Goal: Task Accomplishment & Management: Use online tool/utility

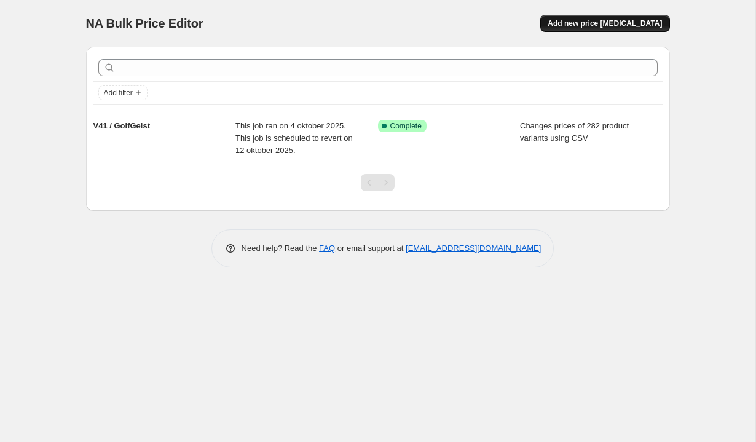
click at [601, 23] on span "Add new price [MEDICAL_DATA]" at bounding box center [605, 23] width 114 height 10
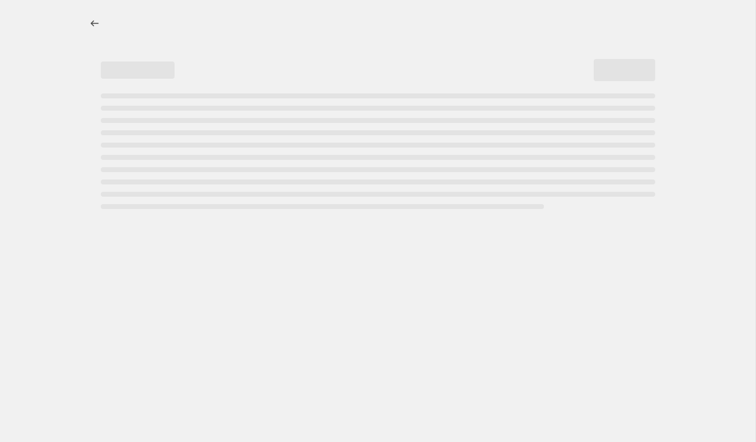
select select "percentage"
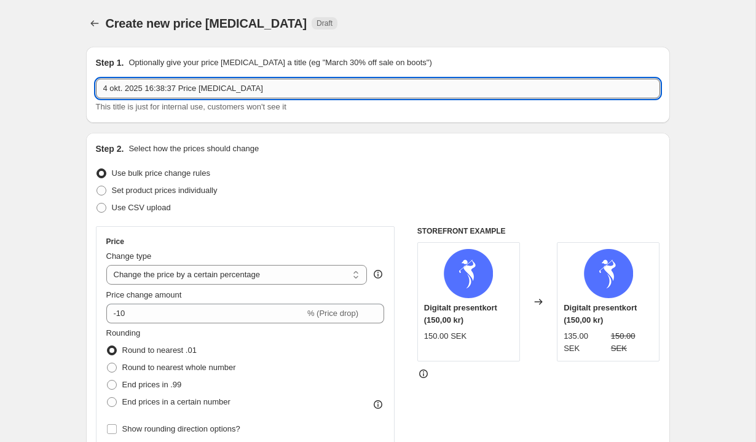
click at [402, 90] on input "4 okt. 2025 16:38:37 Price change job" at bounding box center [378, 89] width 564 height 20
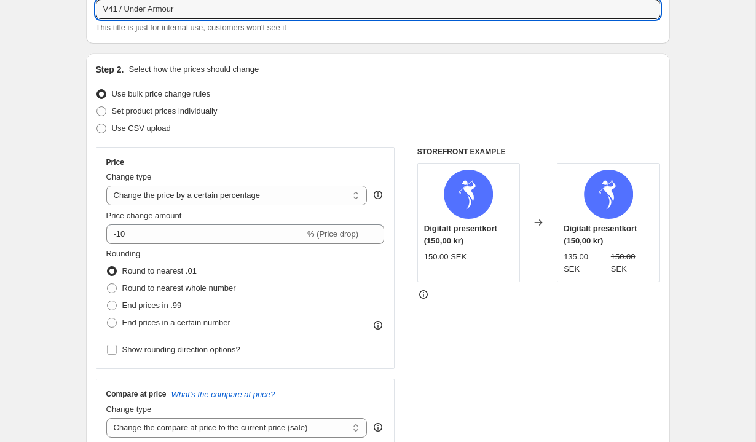
scroll to position [85, 0]
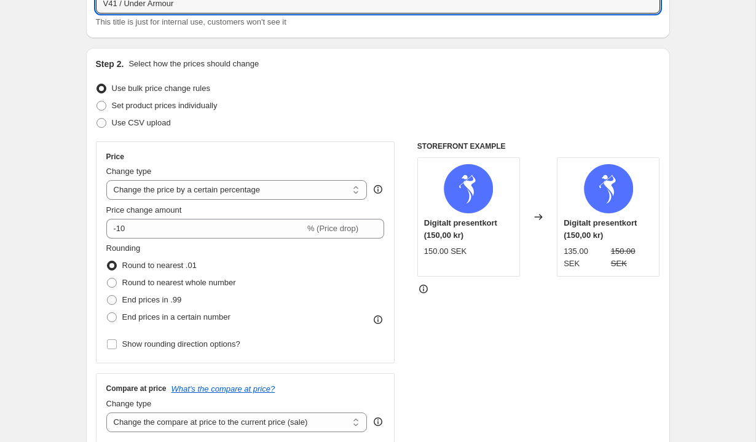
type input "V41 / Under Armour"
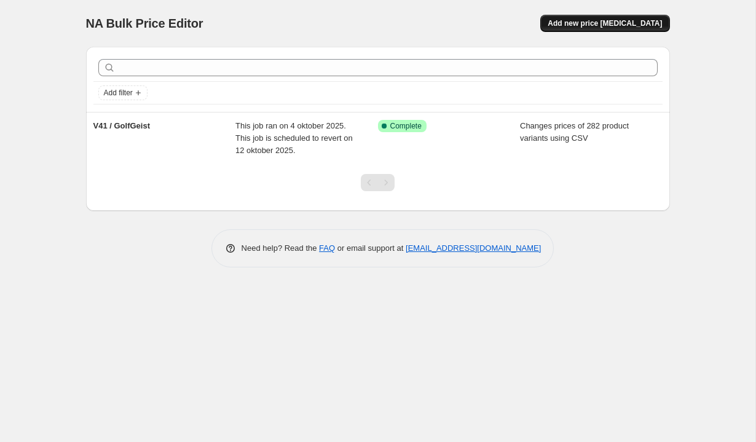
click at [580, 20] on span "Add new price change job" at bounding box center [605, 23] width 114 height 10
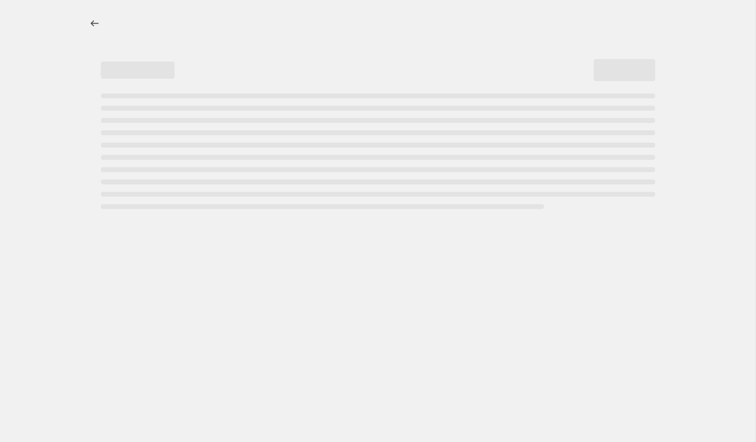
select select "percentage"
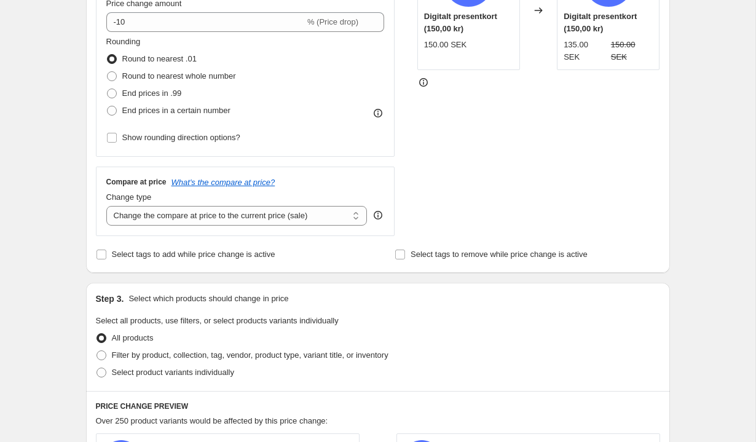
scroll to position [328, 0]
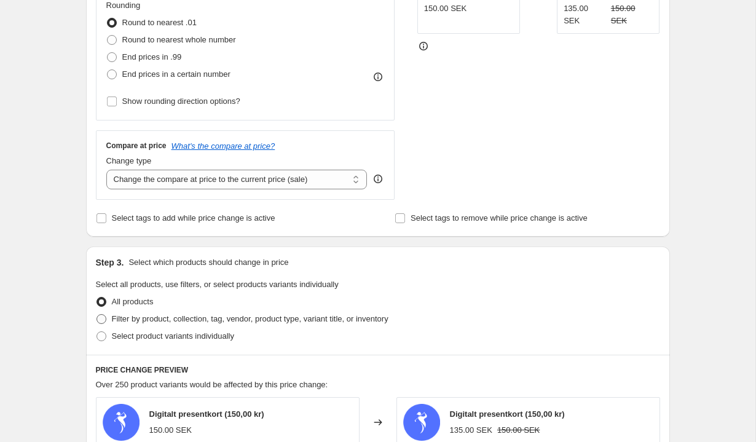
click at [234, 319] on span "Filter by product, collection, tag, vendor, product type, variant title, or inv…" at bounding box center [250, 318] width 277 height 9
click at [97, 315] on input "Filter by product, collection, tag, vendor, product type, variant title, or inv…" at bounding box center [97, 314] width 1 height 1
radio input "true"
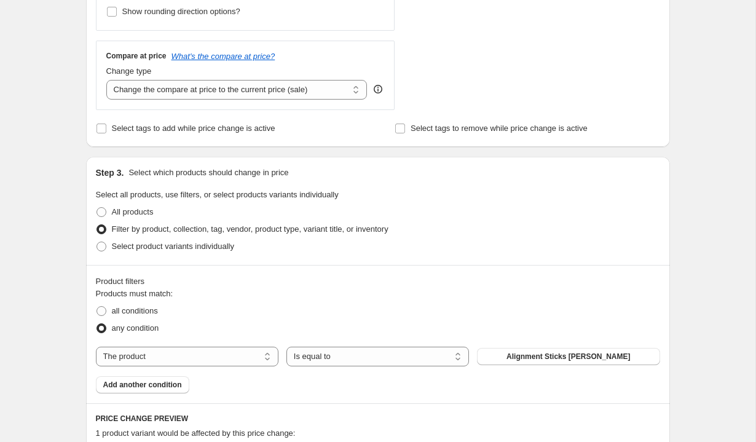
scroll to position [463, 0]
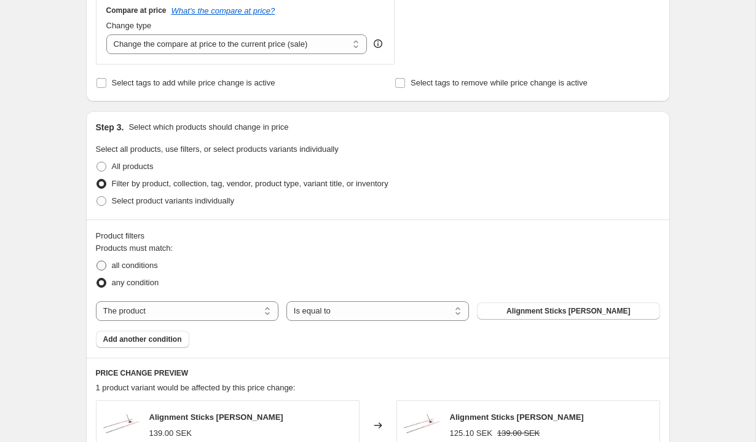
click at [127, 265] on span "all conditions" at bounding box center [135, 265] width 46 height 9
click at [97, 261] on input "all conditions" at bounding box center [97, 261] width 1 height 1
radio input "true"
click at [180, 312] on select "The product The product's collection The product's tag The product's vendor The…" at bounding box center [187, 311] width 183 height 20
select select "product_type"
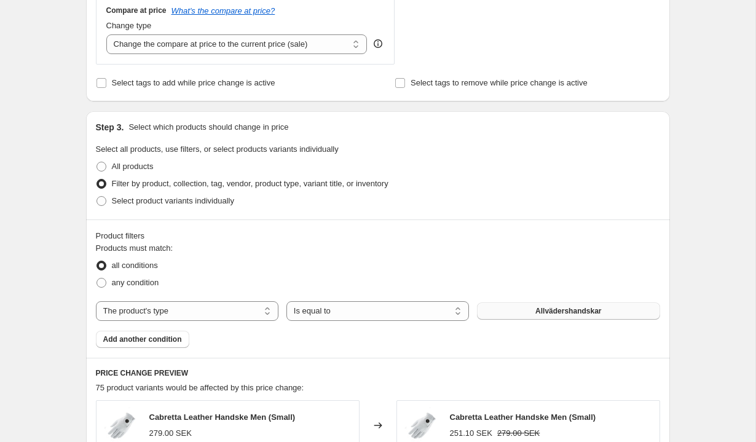
click at [577, 309] on span "Allvädershandskar" at bounding box center [569, 311] width 66 height 10
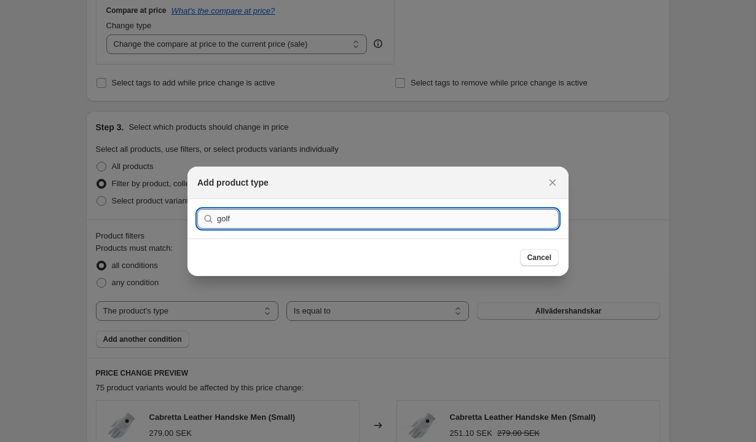
type input "golfb"
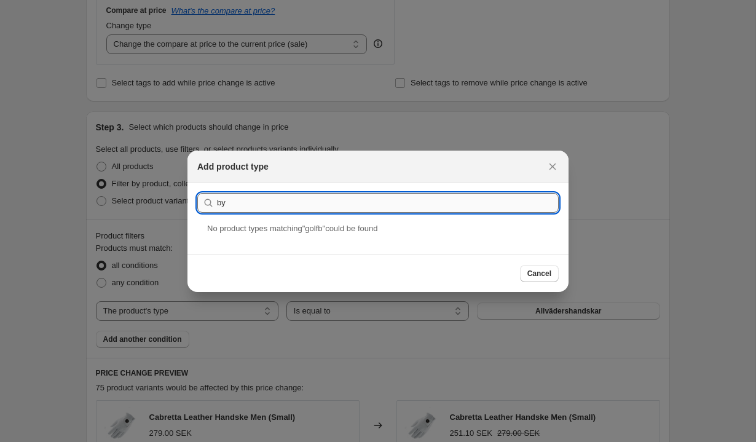
type input "byx"
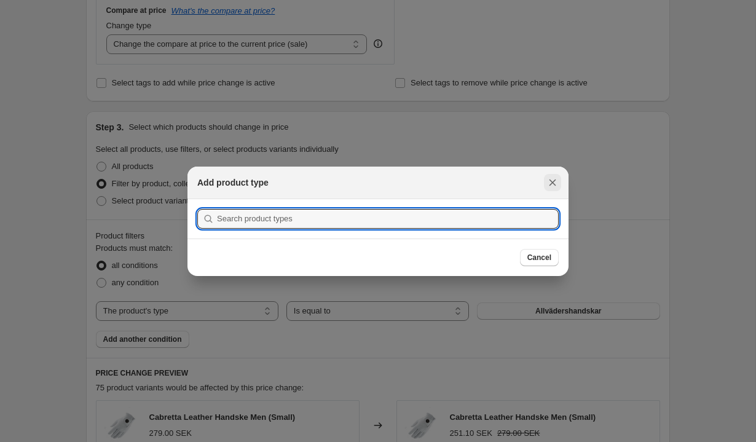
click at [556, 178] on icon "Close" at bounding box center [553, 182] width 12 height 12
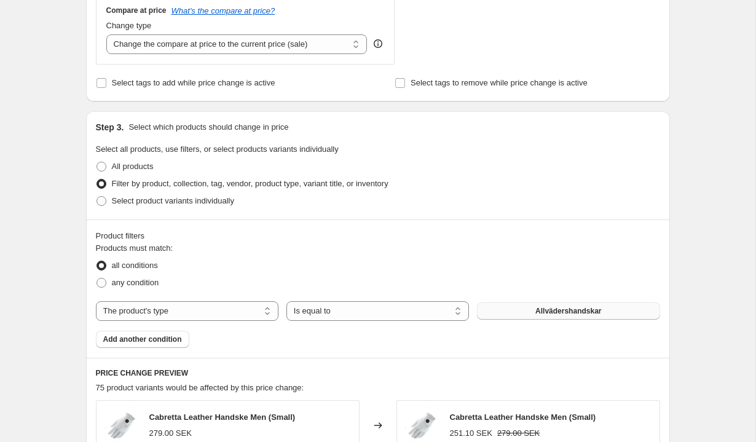
click at [523, 309] on button "Allvädershandskar" at bounding box center [568, 311] width 183 height 17
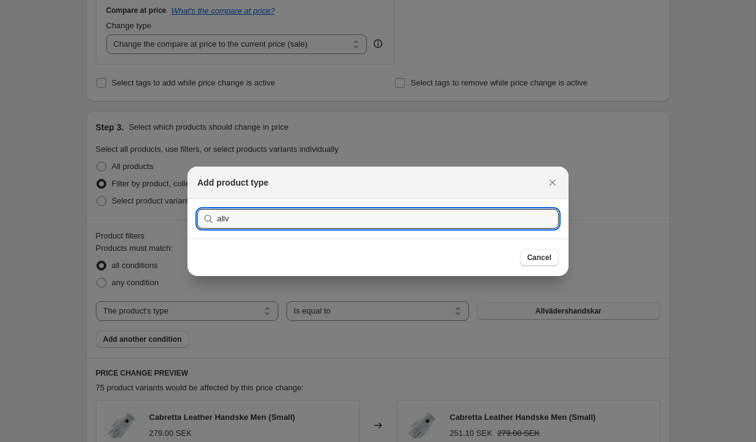
type input "allvä"
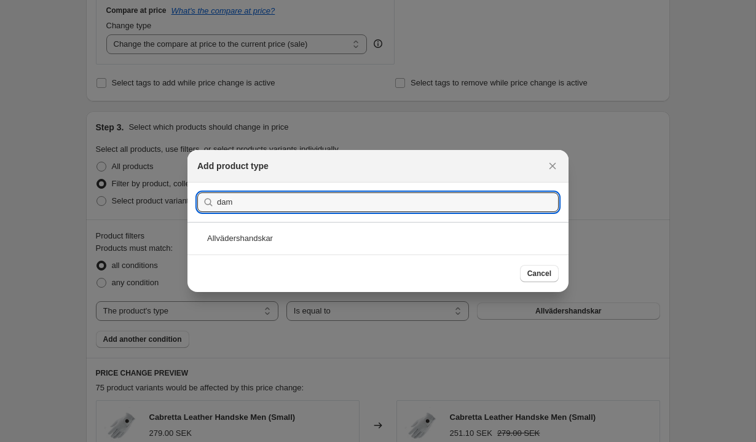
type input "damb"
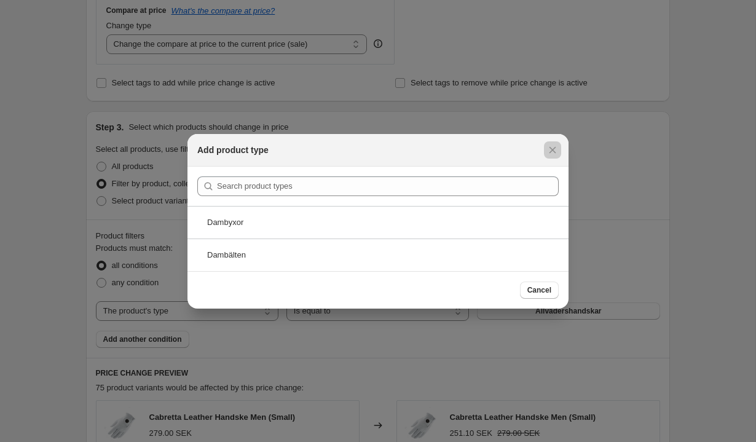
click at [170, 229] on div at bounding box center [378, 221] width 756 height 442
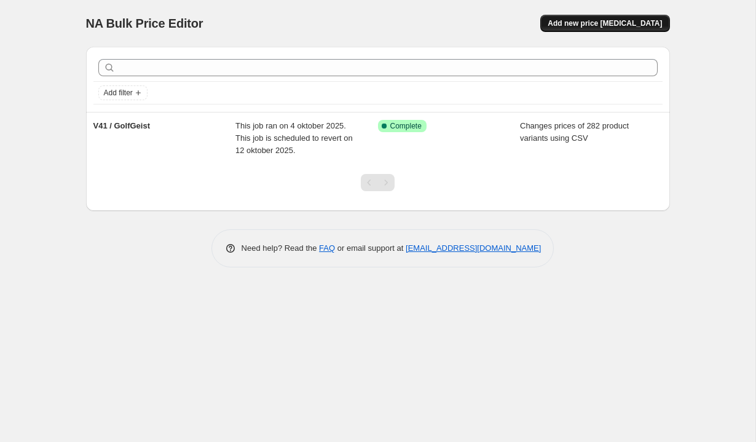
click at [600, 22] on span "Add new price [MEDICAL_DATA]" at bounding box center [605, 23] width 114 height 10
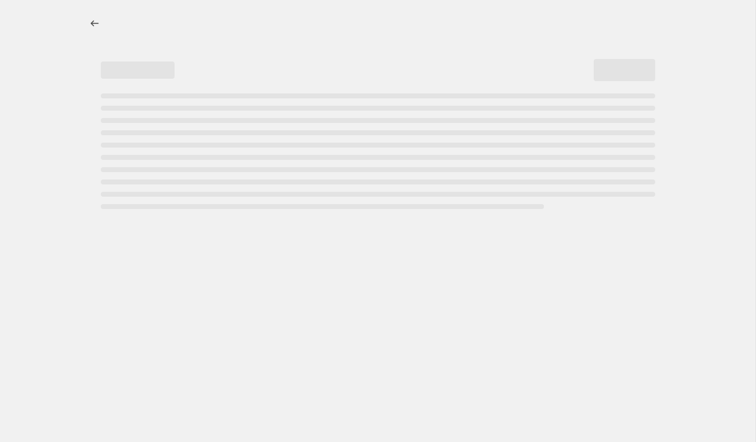
select select "percentage"
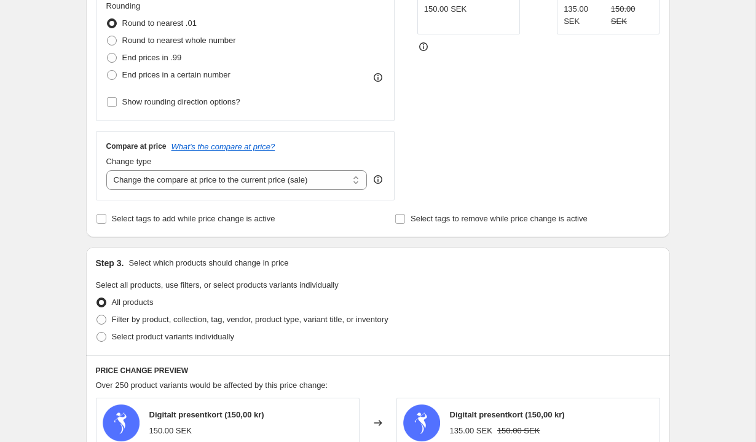
scroll to position [315, 0]
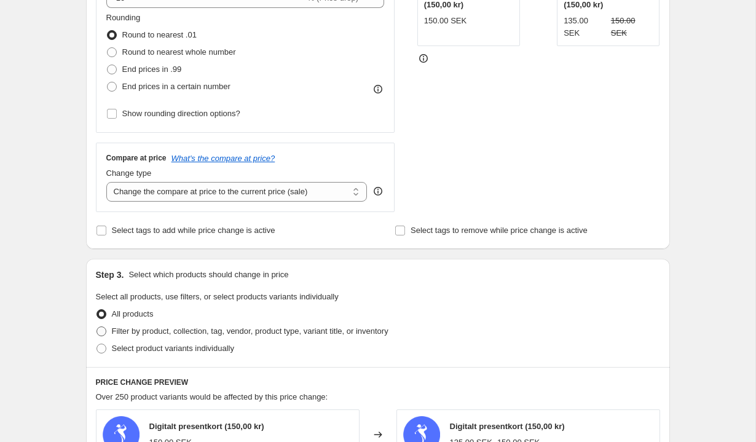
click at [133, 331] on span "Filter by product, collection, tag, vendor, product type, variant title, or inv…" at bounding box center [250, 330] width 277 height 9
click at [97, 327] on input "Filter by product, collection, tag, vendor, product type, variant title, or inv…" at bounding box center [97, 326] width 1 height 1
radio input "true"
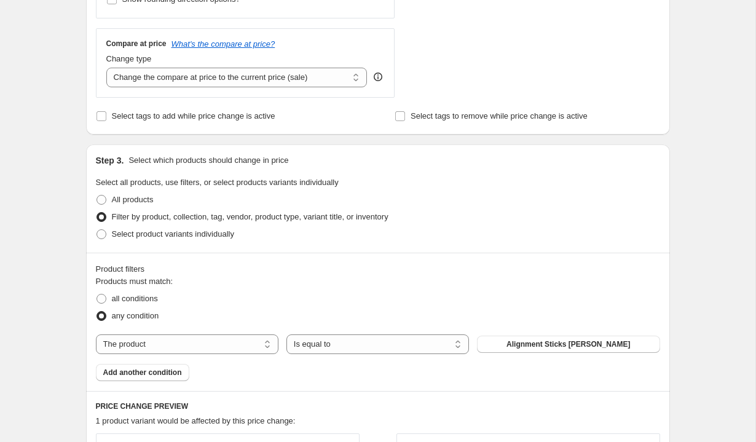
scroll to position [452, 0]
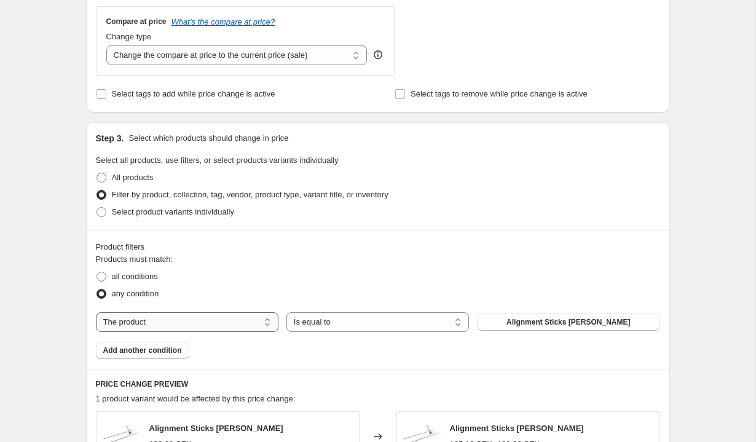
click at [156, 323] on select "The product The product's collection The product's tag The product's vendor The…" at bounding box center [187, 322] width 183 height 20
select select "vendor"
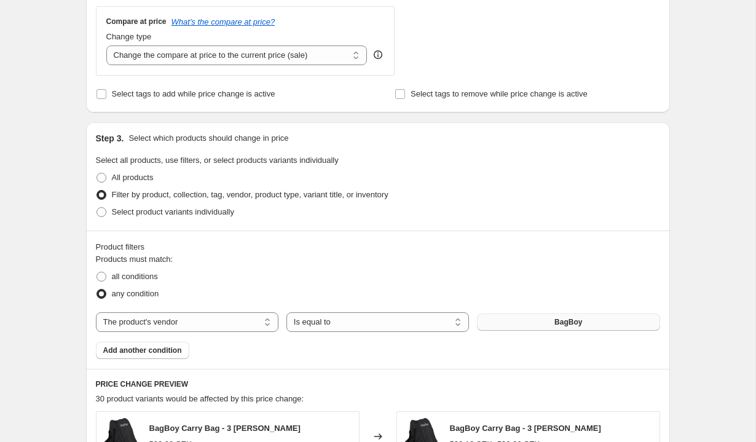
click at [548, 319] on button "BagBoy" at bounding box center [568, 322] width 183 height 17
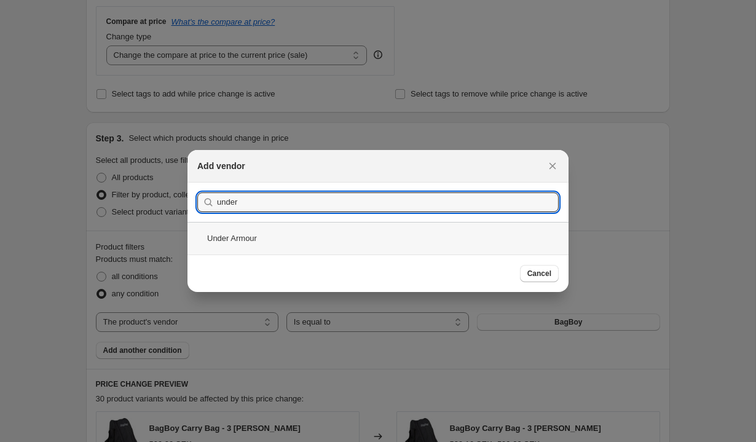
type input "under"
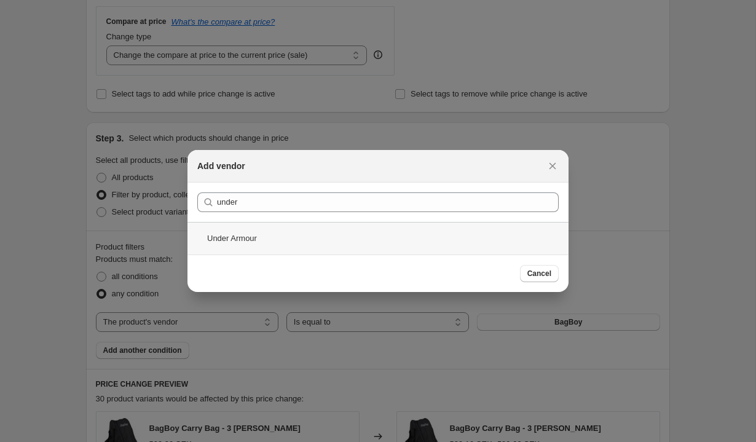
click at [266, 245] on div "Under Armour" at bounding box center [378, 238] width 381 height 33
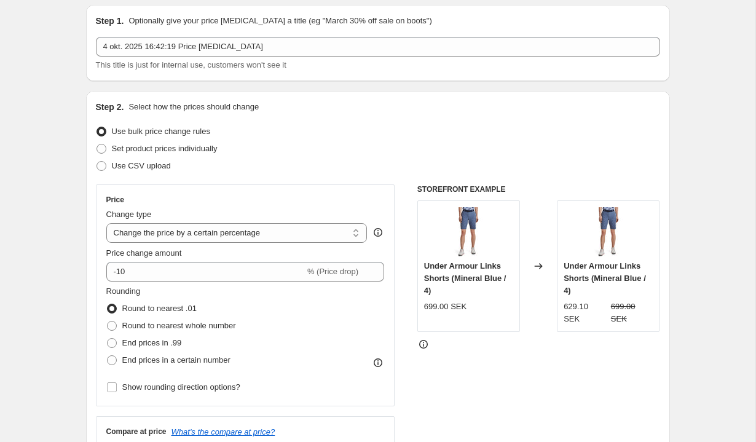
scroll to position [29, 0]
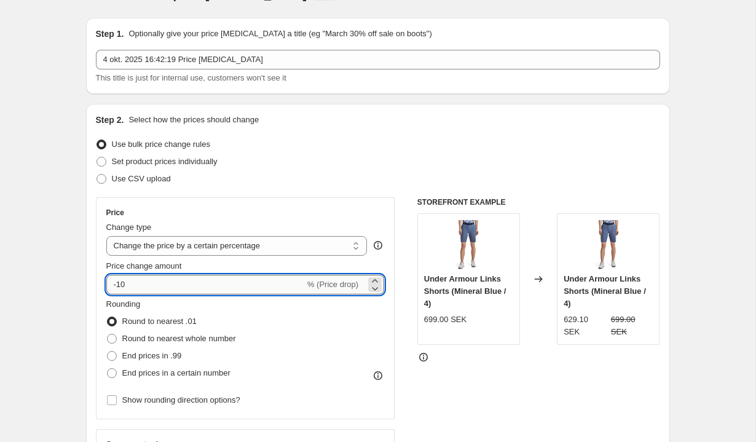
click at [169, 285] on input "-10" at bounding box center [205, 285] width 199 height 20
type input "-15"
click at [338, 220] on div "Price Change type Change the price to a certain amount Change the price by a ce…" at bounding box center [245, 308] width 279 height 201
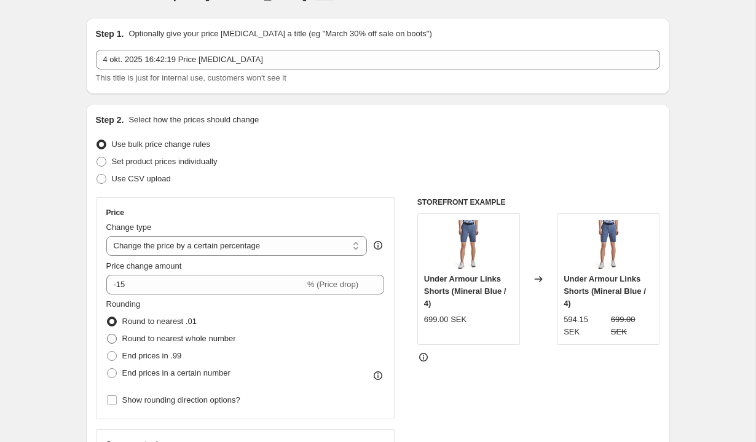
click at [171, 338] on span "Round to nearest whole number" at bounding box center [179, 338] width 114 height 9
click at [108, 334] on input "Round to nearest whole number" at bounding box center [107, 334] width 1 height 1
radio input "true"
click at [171, 376] on span "End prices in a certain number" at bounding box center [176, 372] width 108 height 9
click at [108, 369] on input "End prices in a certain number" at bounding box center [107, 368] width 1 height 1
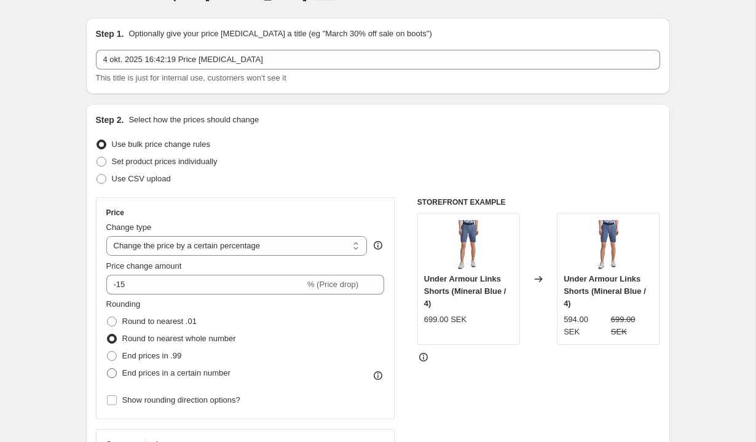
radio input "true"
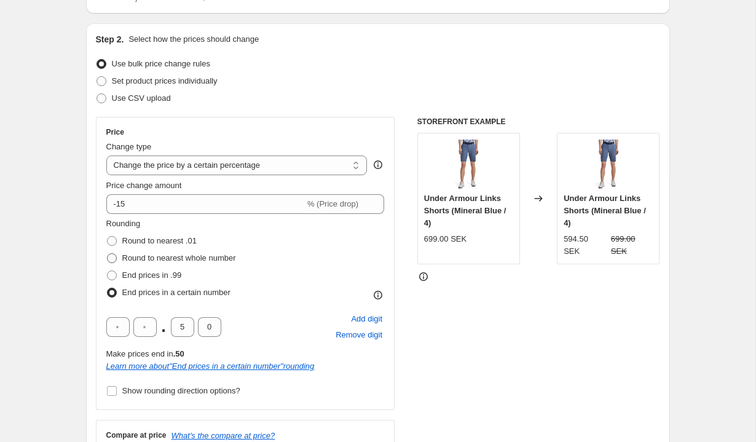
scroll to position [112, 0]
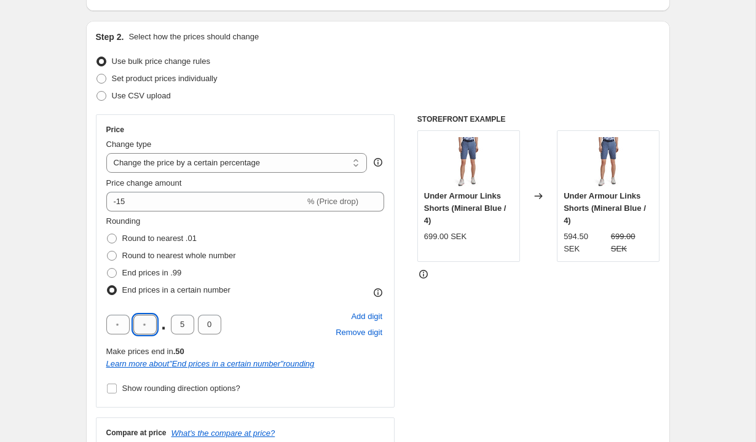
click at [147, 329] on input "text" at bounding box center [144, 325] width 23 height 20
type input "9"
type input "0"
click at [535, 330] on div "STOREFRONT EXAMPLE Under Armour Links Shorts (Mineral Blue / 4) 699.00 SEK Chan…" at bounding box center [538, 300] width 243 height 373
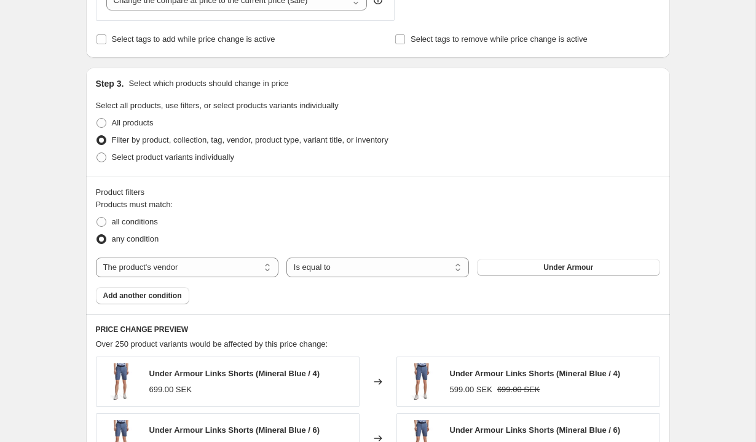
scroll to position [0, 0]
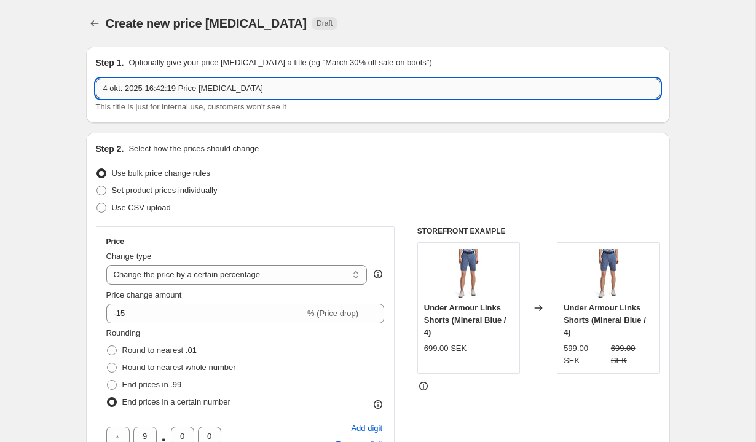
click at [226, 87] on input "4 okt. 2025 16:42:19 Price [MEDICAL_DATA]" at bounding box center [378, 89] width 564 height 20
type input "V41 / Under Armour"
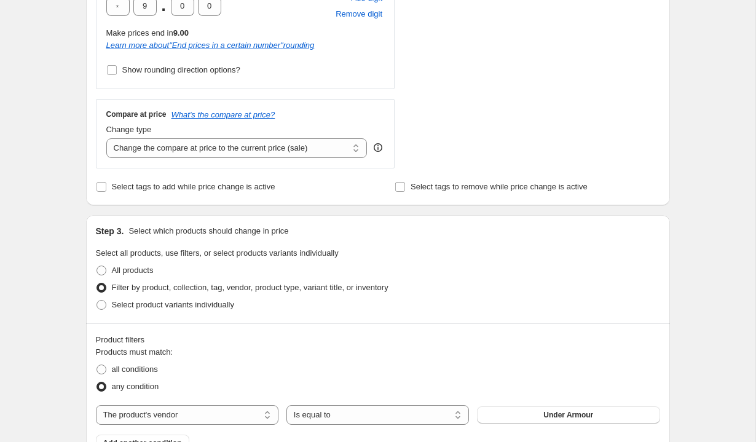
scroll to position [435, 0]
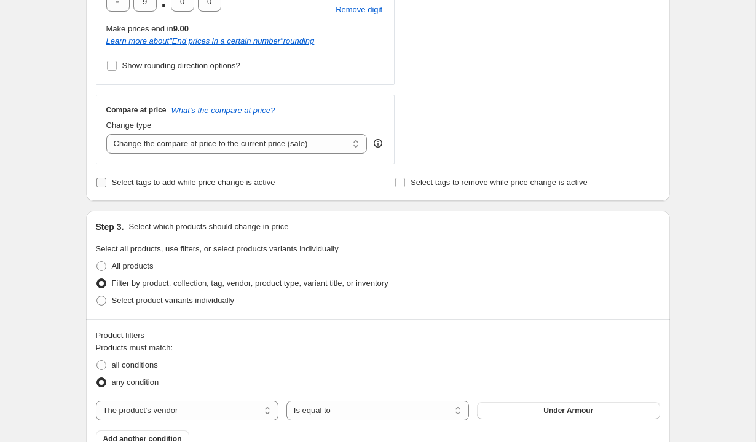
click at [205, 180] on span "Select tags to add while price change is active" at bounding box center [194, 182] width 164 height 9
click at [106, 180] on input "Select tags to add while price change is active" at bounding box center [102, 183] width 10 height 10
checkbox input "true"
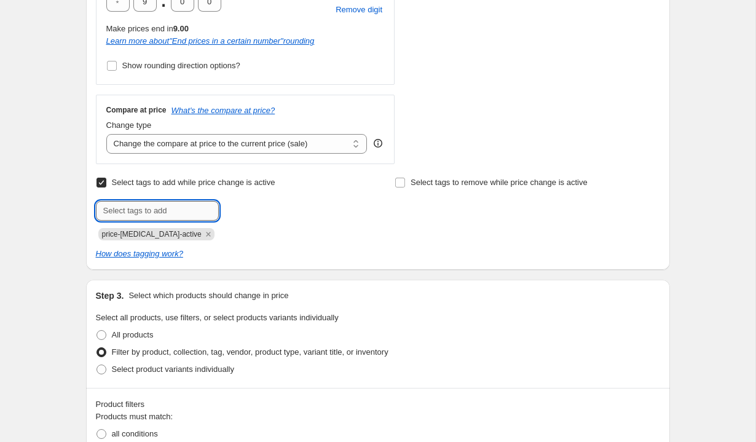
click at [157, 216] on input "text" at bounding box center [157, 211] width 123 height 20
type input "ua-kampanj"
click at [254, 214] on span "Add ua-kampanj" at bounding box center [257, 210] width 57 height 10
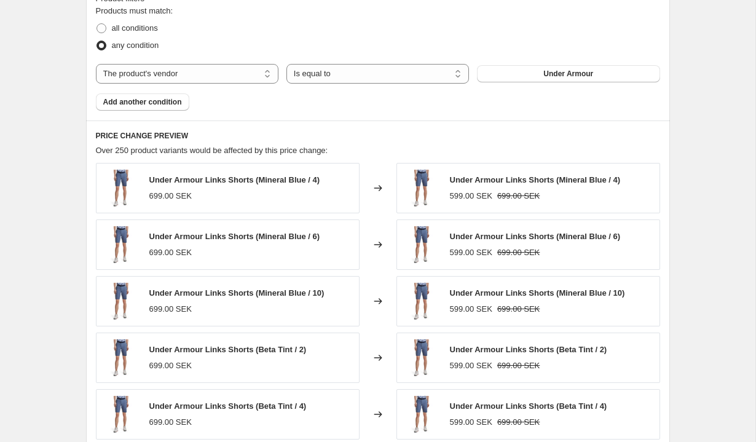
scroll to position [1066, 0]
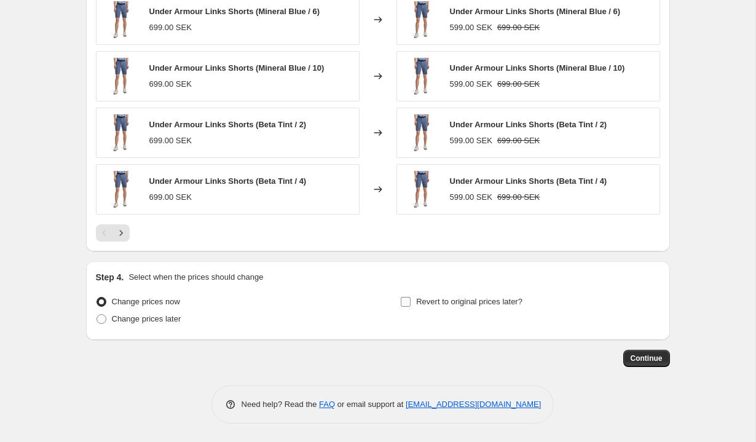
click at [422, 309] on label "Revert to original prices later?" at bounding box center [461, 301] width 122 height 17
click at [411, 307] on input "Revert to original prices later?" at bounding box center [406, 302] width 10 height 10
checkbox input "true"
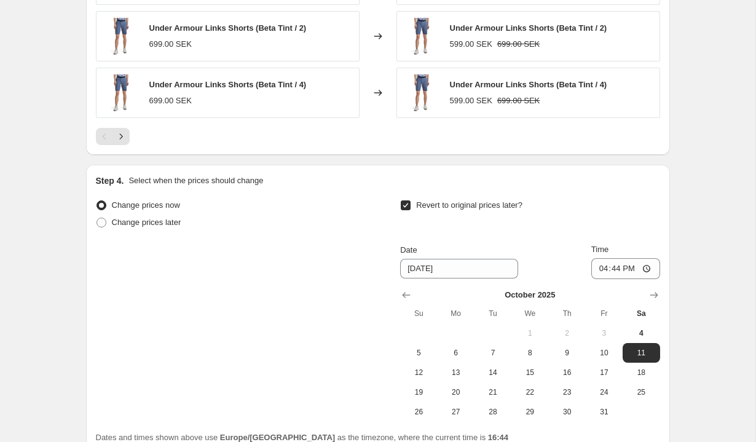
scroll to position [1182, 0]
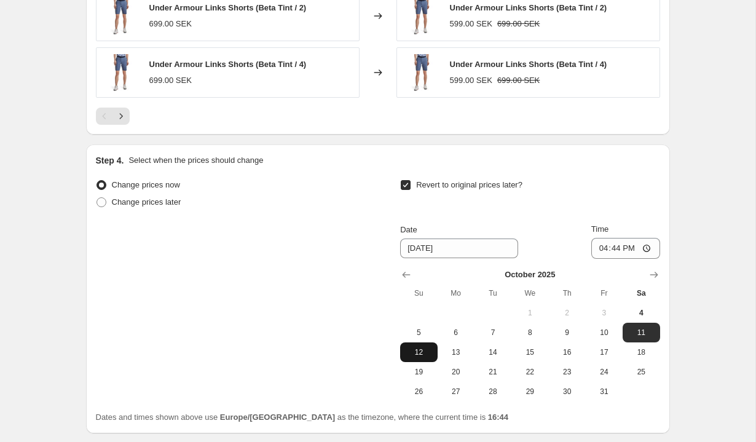
click at [424, 346] on button "12" at bounding box center [418, 352] width 37 height 20
type input "[DATE]"
click at [612, 245] on input "16:44" at bounding box center [625, 248] width 69 height 21
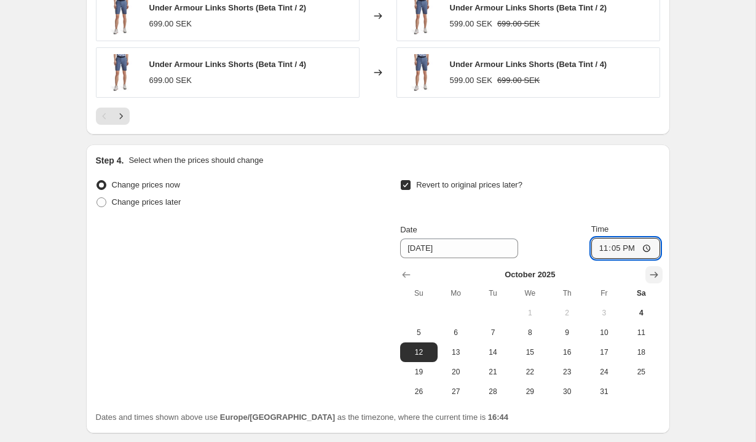
type input "23:59"
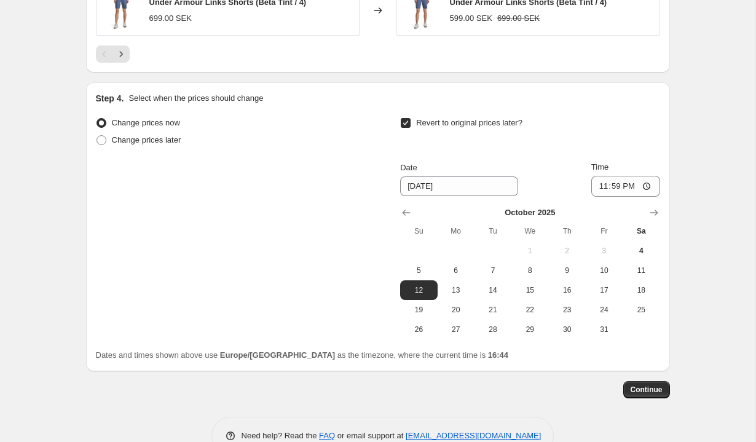
scroll to position [1276, 0]
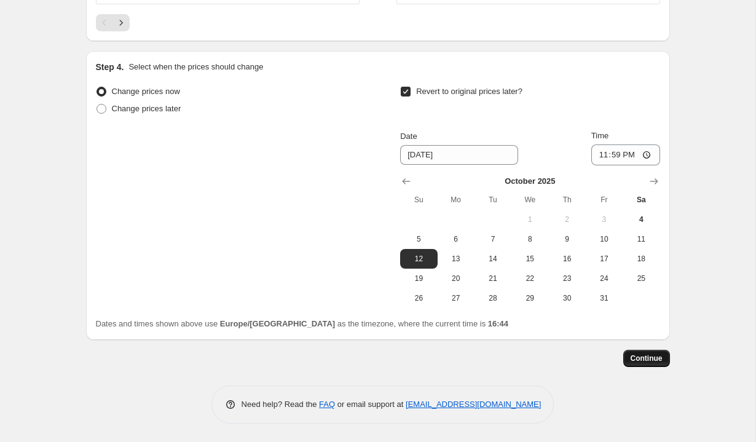
click at [643, 354] on button "Continue" at bounding box center [646, 358] width 47 height 17
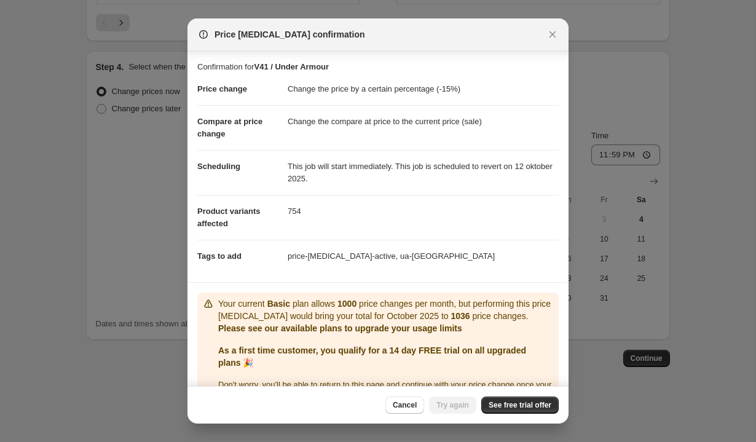
scroll to position [32, 0]
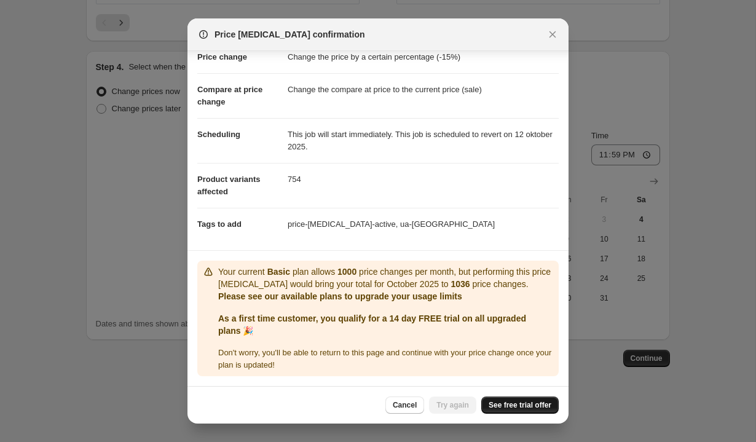
click at [510, 402] on span "See free trial offer" at bounding box center [520, 405] width 63 height 10
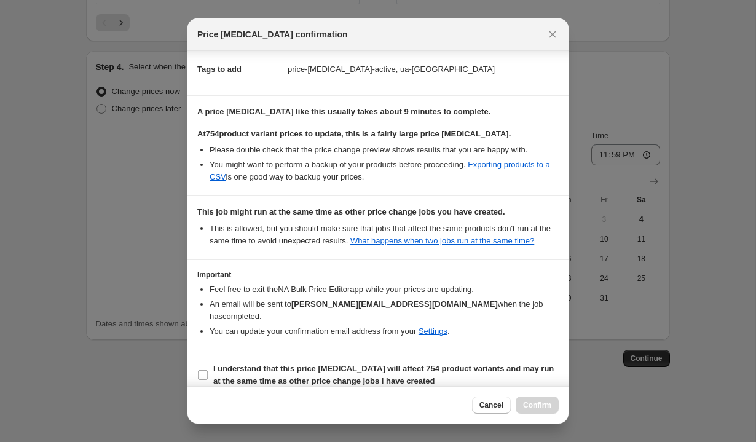
scroll to position [200, 0]
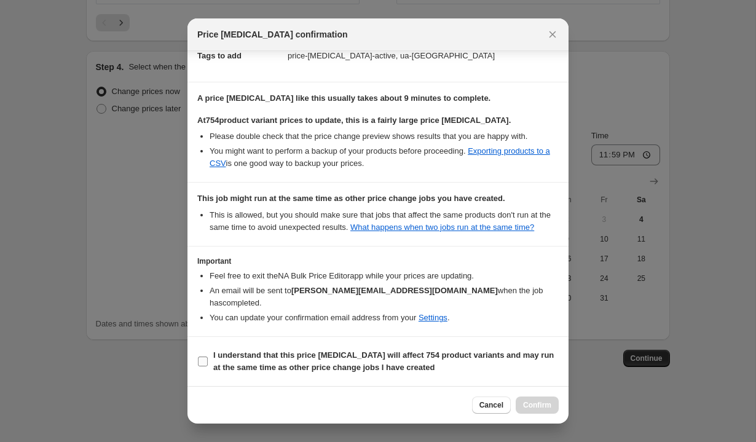
click at [250, 358] on b "I understand that this price [MEDICAL_DATA] will affect 754 product variants an…" at bounding box center [383, 361] width 341 height 22
click at [208, 358] on input "I understand that this price [MEDICAL_DATA] will affect 754 product variants an…" at bounding box center [203, 362] width 10 height 10
checkbox input "true"
click at [537, 402] on span "Confirm" at bounding box center [537, 405] width 28 height 10
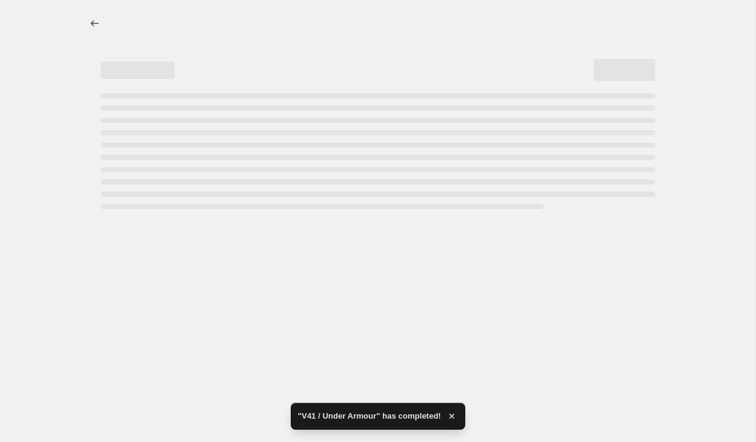
select select "percentage"
select select "vendor"
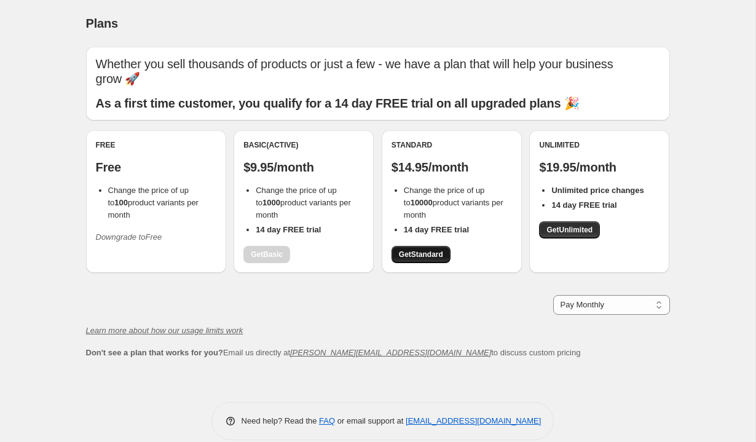
click at [419, 250] on span "Get Standard" at bounding box center [421, 255] width 44 height 10
